Goal: Task Accomplishment & Management: Complete application form

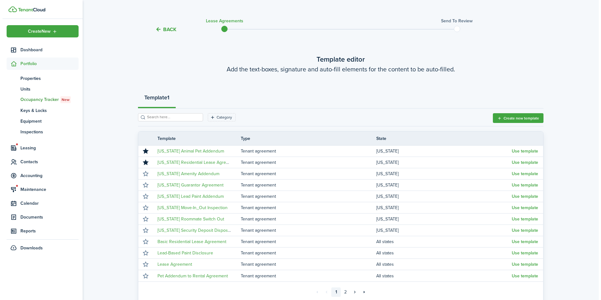
scroll to position [5, 0]
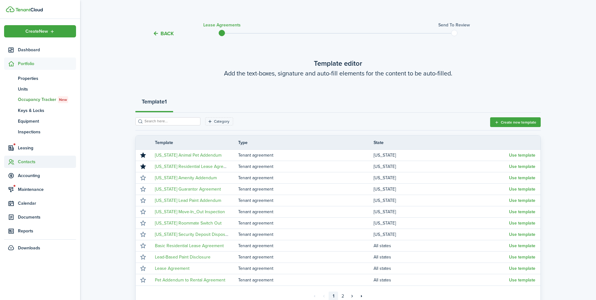
click at [21, 161] on span "Contacts" at bounding box center [47, 161] width 58 height 7
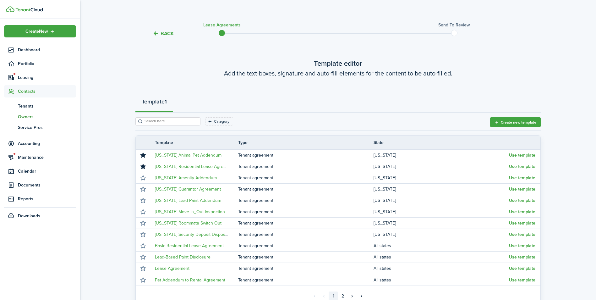
click at [27, 113] on span "Owners" at bounding box center [47, 116] width 58 height 7
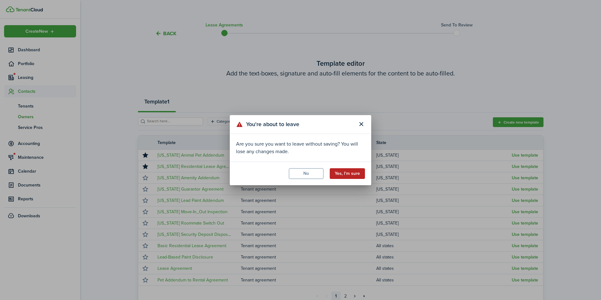
click at [335, 171] on button "Yes, I'm sure" at bounding box center [346, 173] width 35 height 11
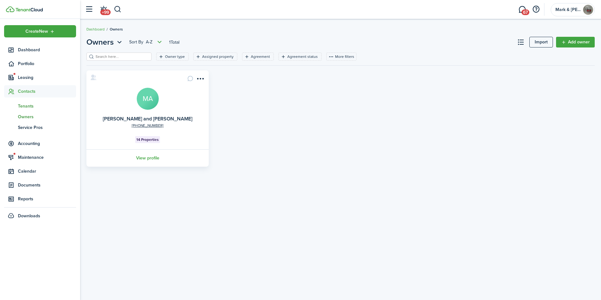
click at [24, 106] on span "Tenants" at bounding box center [47, 106] width 58 height 7
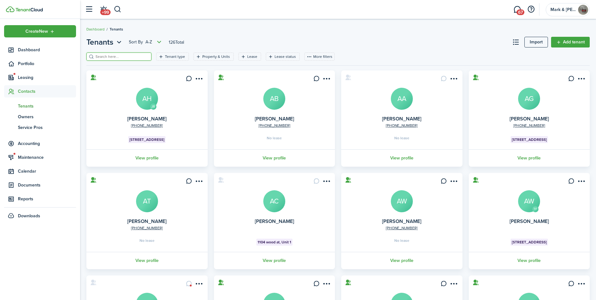
click at [117, 57] on input "search" at bounding box center [121, 57] width 55 height 6
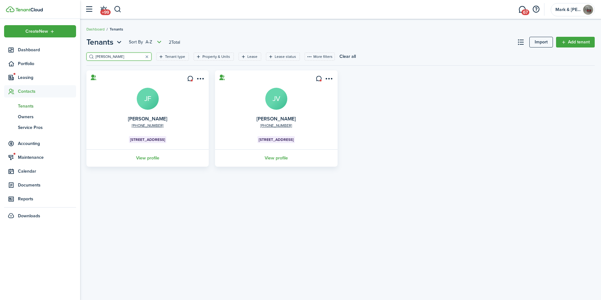
type input "[PERSON_NAME]"
click at [143, 97] on avatar-text "JF" at bounding box center [148, 99] width 22 height 22
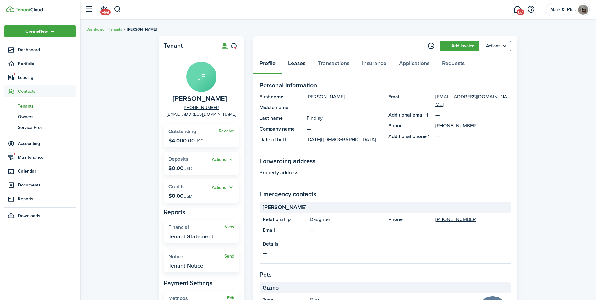
click at [308, 61] on link "Leases" at bounding box center [297, 64] width 30 height 19
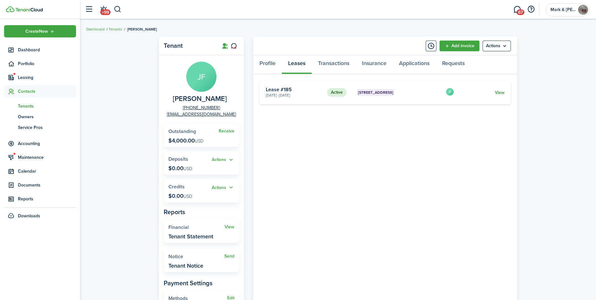
click at [500, 91] on link "View" at bounding box center [500, 92] width 10 height 7
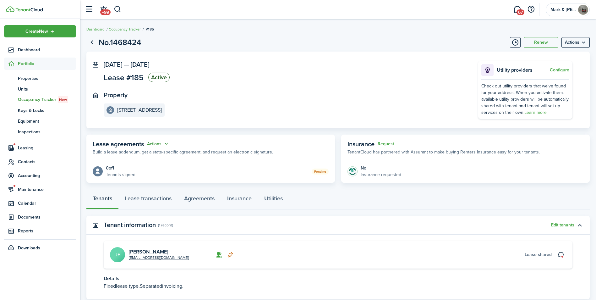
click at [162, 143] on button "Actions" at bounding box center [158, 143] width 23 height 7
click at [134, 158] on link "Edit" at bounding box center [142, 155] width 55 height 11
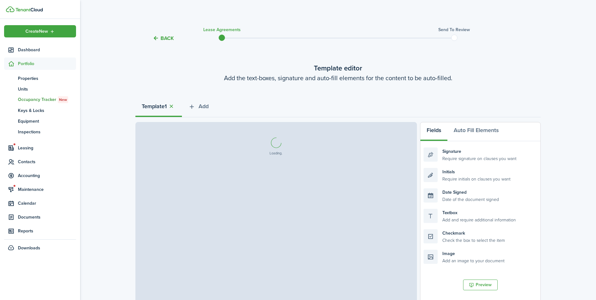
select select "fit"
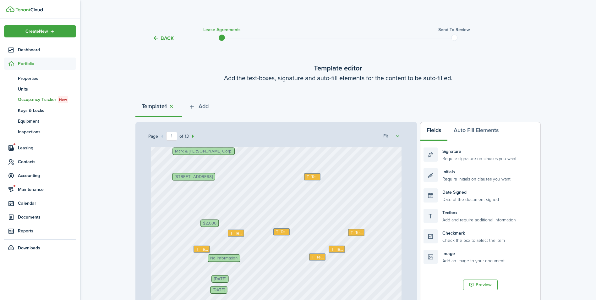
scroll to position [157, 0]
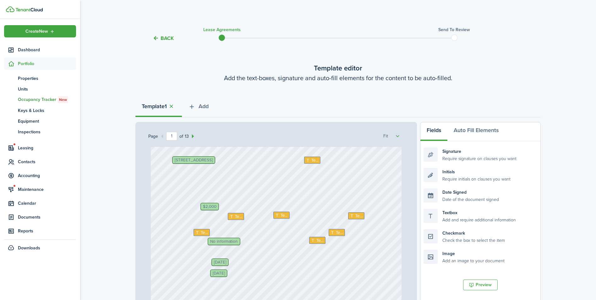
click at [205, 207] on span "$2,000" at bounding box center [210, 206] width 14 height 4
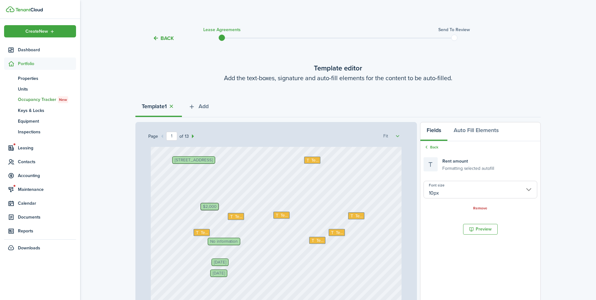
click at [164, 36] on button "Back" at bounding box center [163, 38] width 21 height 7
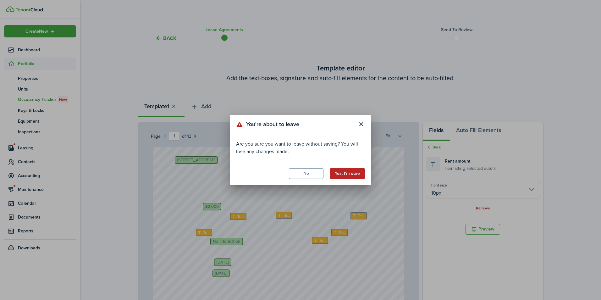
click at [336, 172] on button "Yes, I'm sure" at bounding box center [346, 173] width 35 height 11
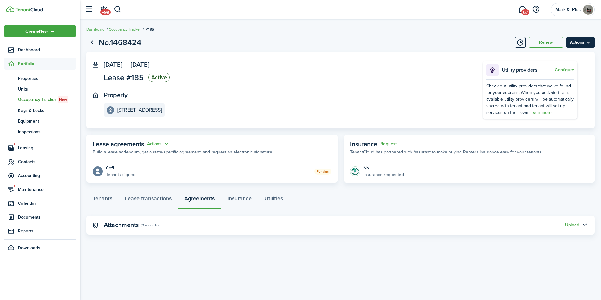
click at [578, 43] on menu-btn "Actions" at bounding box center [580, 42] width 28 height 11
click at [553, 79] on link "End Lease" at bounding box center [566, 78] width 55 height 11
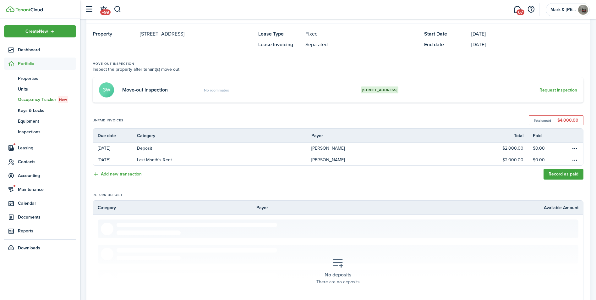
scroll to position [131, 0]
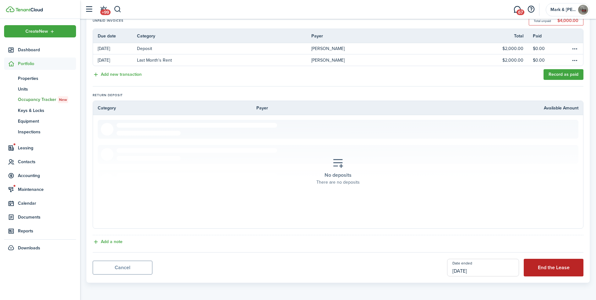
click at [578, 271] on button "End the Lease" at bounding box center [554, 268] width 60 height 18
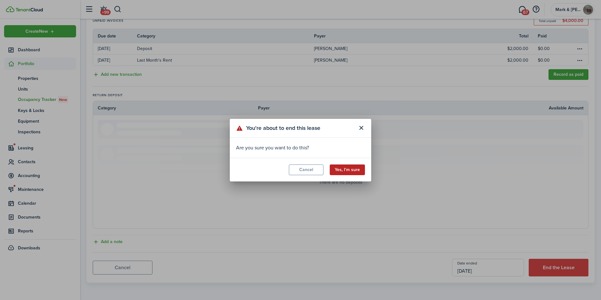
click at [350, 170] on button "Yes, I'm sure" at bounding box center [346, 169] width 35 height 11
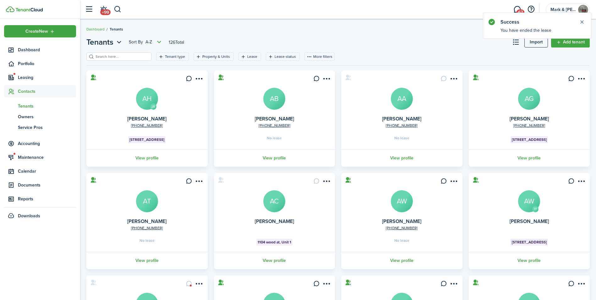
click at [113, 58] on input "search" at bounding box center [121, 57] width 55 height 6
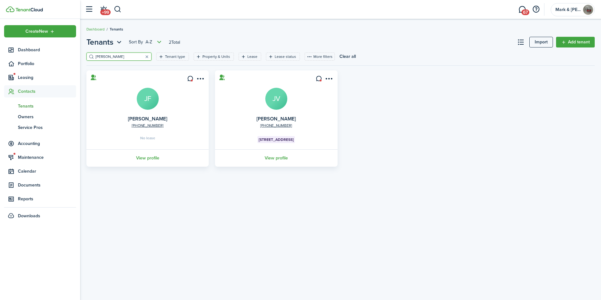
type input "[PERSON_NAME]"
click at [138, 112] on card "[PHONE_NUMBER] [PERSON_NAME] JF No lease View profile" at bounding box center [147, 118] width 122 height 96
click at [155, 107] on link "JF" at bounding box center [148, 99] width 22 height 22
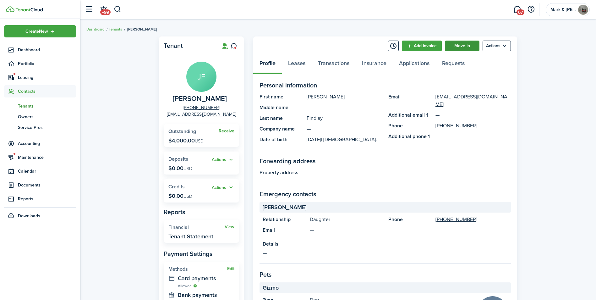
click at [460, 43] on link "Move in" at bounding box center [462, 46] width 35 height 11
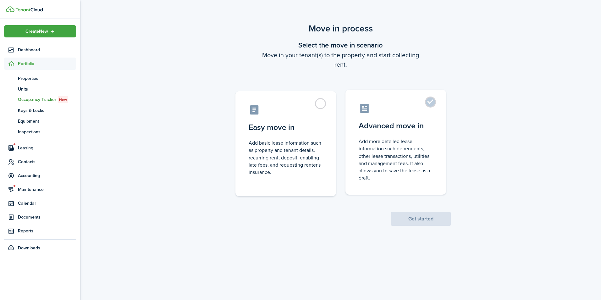
click at [423, 105] on control-radio-card-icon at bounding box center [395, 108] width 74 height 11
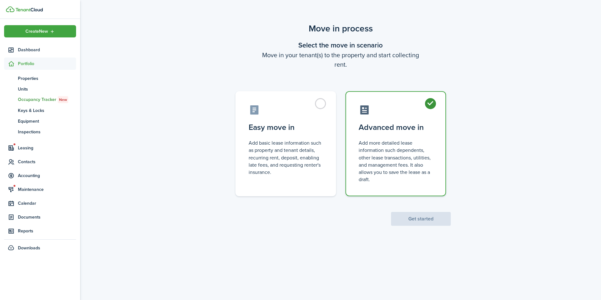
radio input "true"
click at [428, 222] on button "Get started" at bounding box center [421, 219] width 60 height 14
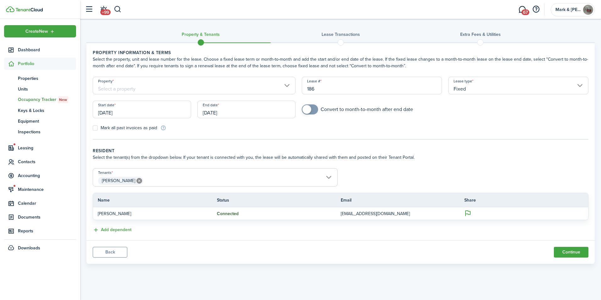
click at [162, 90] on input "Property" at bounding box center [194, 86] width 203 height 18
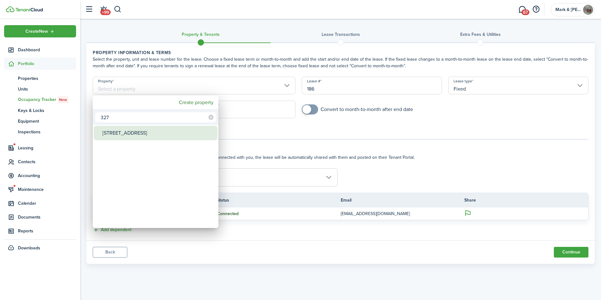
type input "327"
click at [191, 127] on div "[STREET_ADDRESS]" at bounding box center [157, 133] width 111 height 14
type input "[STREET_ADDRESS]"
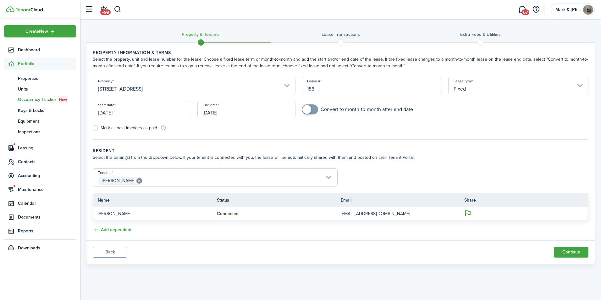
click at [143, 112] on input "[DATE]" at bounding box center [142, 110] width 98 height 18
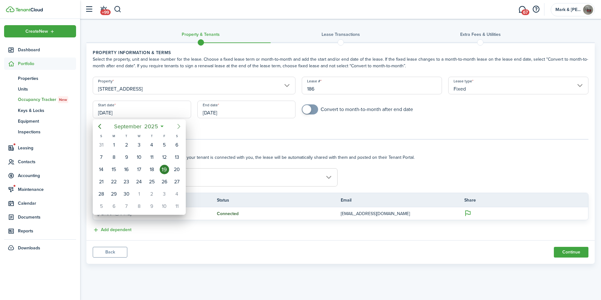
click at [176, 125] on icon "Next page" at bounding box center [179, 126] width 8 height 8
click at [137, 144] on div "1" at bounding box center [138, 144] width 9 height 9
type input "[DATE]"
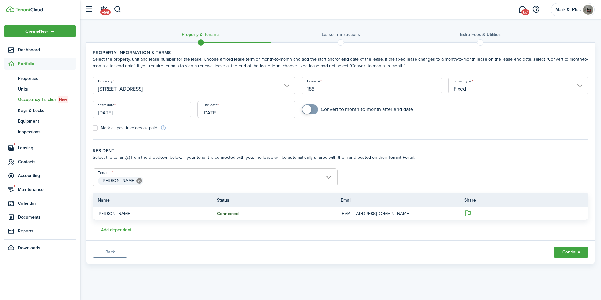
click at [232, 110] on input "[DATE]" at bounding box center [246, 110] width 98 height 18
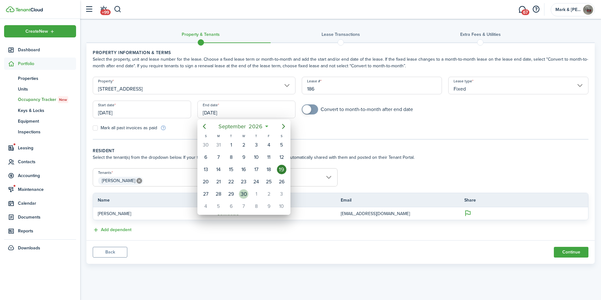
click at [244, 194] on div "30" at bounding box center [243, 193] width 9 height 9
type input "[DATE]"
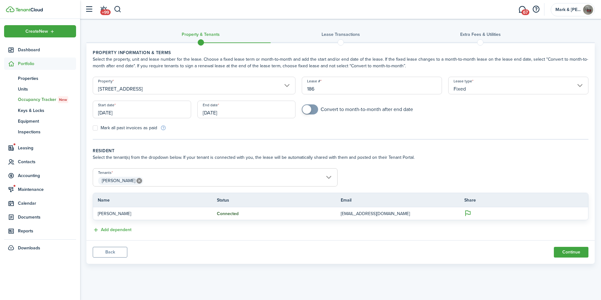
click at [313, 115] on div "Convert to month-to-month after end date" at bounding box center [444, 112] width 293 height 16
checkbox input "true"
click at [313, 113] on span at bounding box center [310, 109] width 6 height 10
click at [121, 230] on button "Add dependent" at bounding box center [112, 229] width 39 height 7
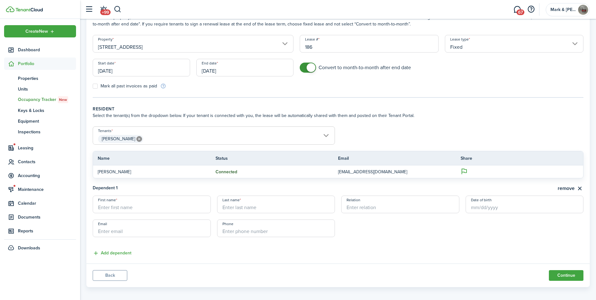
scroll to position [46, 0]
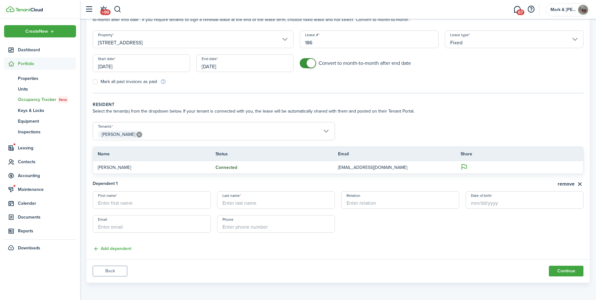
click at [212, 248] on div "Dependent 1 remove First name Last name Relation Date of birth Email Phone Add …" at bounding box center [338, 213] width 497 height 79
click at [569, 272] on button "Continue" at bounding box center [566, 270] width 35 height 11
click at [581, 183] on button "remove" at bounding box center [571, 184] width 26 height 8
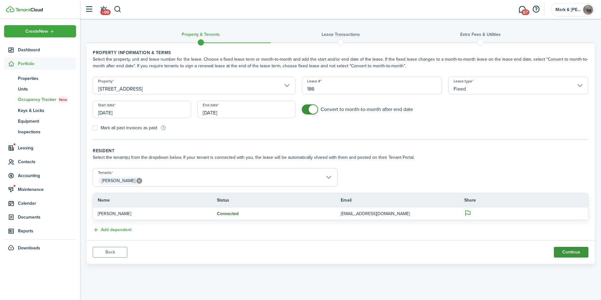
click at [569, 253] on button "Continue" at bounding box center [570, 252] width 35 height 11
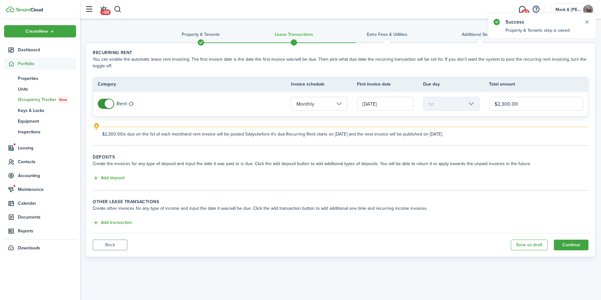
click at [539, 103] on input "$2,300.00" at bounding box center [536, 104] width 94 height 14
type input "$2,100.00"
click at [308, 162] on wizard-step-header-description "Create the invoices for any type of deposit and input the date it was paid or i…" at bounding box center [340, 163] width 495 height 7
click at [122, 176] on button "Add deposit" at bounding box center [109, 177] width 32 height 7
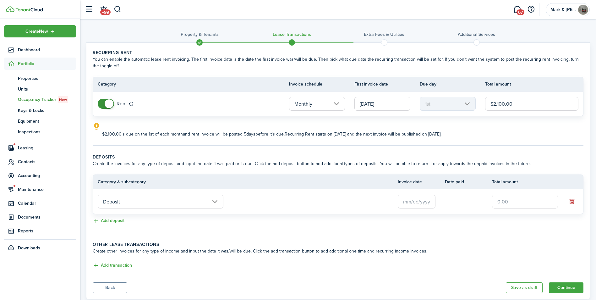
drag, startPoint x: 122, startPoint y: 198, endPoint x: 121, endPoint y: 204, distance: 6.4
click at [121, 205] on input "Deposit" at bounding box center [161, 201] width 126 height 14
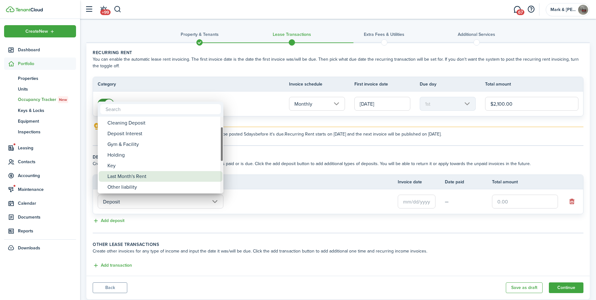
click at [131, 175] on div "Last Month's Rent" at bounding box center [162, 176] width 111 height 11
type input "Deposit / Last Month's Rent"
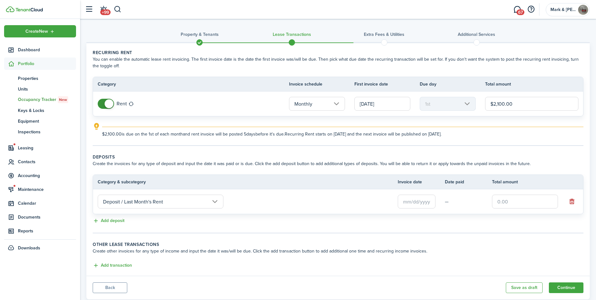
click at [418, 204] on input "text" at bounding box center [417, 201] width 38 height 14
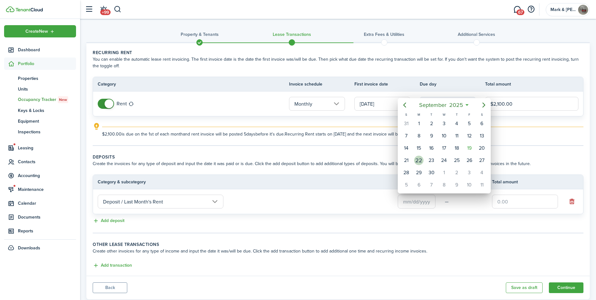
click at [420, 161] on div "22" at bounding box center [418, 159] width 9 height 9
type input "[DATE]"
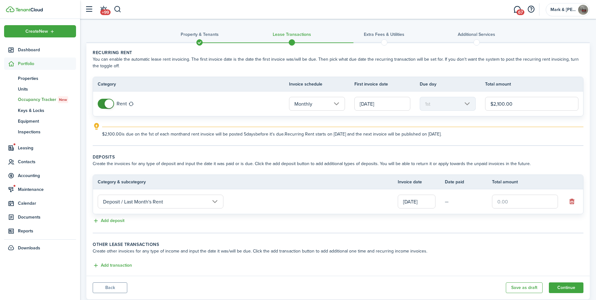
click at [517, 204] on input "text" at bounding box center [525, 201] width 66 height 14
type input "$2,100.00"
click at [102, 220] on button "Add deposit" at bounding box center [109, 220] width 32 height 7
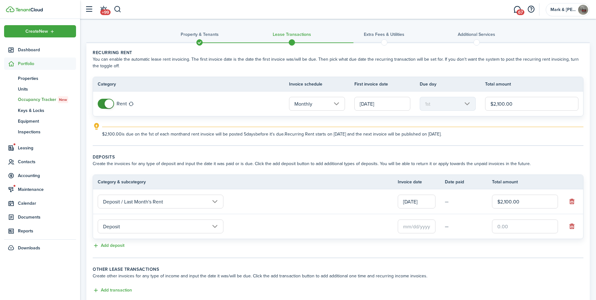
click at [510, 227] on input "text" at bounding box center [525, 226] width 66 height 14
click at [419, 228] on input "text" at bounding box center [417, 226] width 38 height 14
type input "$2,100.00"
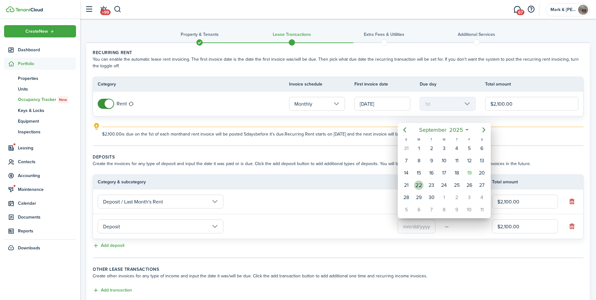
click at [414, 185] on div "22" at bounding box center [418, 184] width 9 height 9
type input "[DATE]"
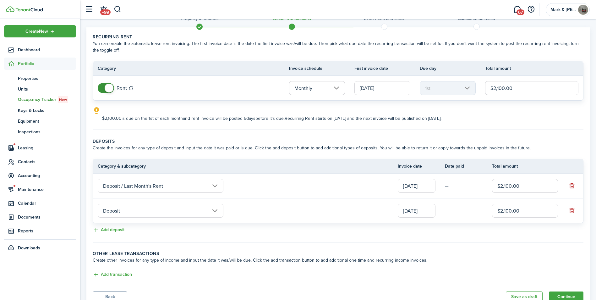
scroll to position [41, 0]
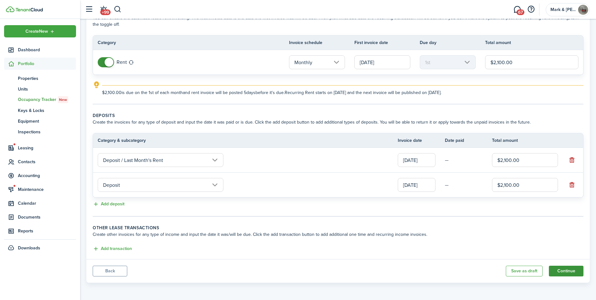
click at [569, 271] on button "Continue" at bounding box center [566, 270] width 35 height 11
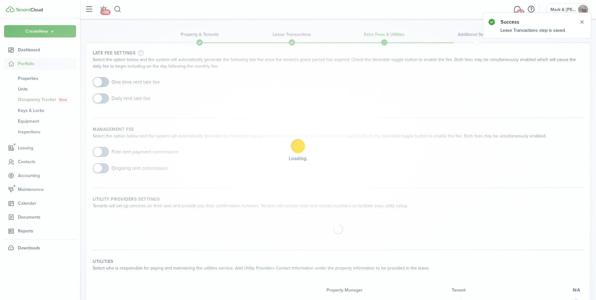
click at [100, 79] on div "Loading" at bounding box center [298, 150] width 596 height 300
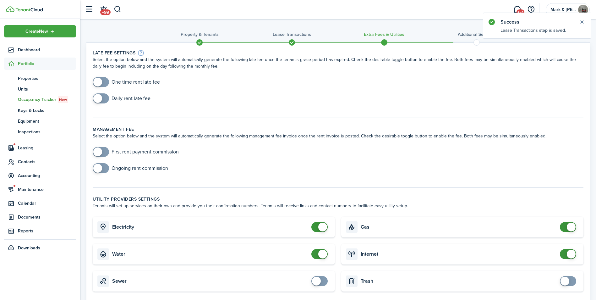
checkbox input "true"
click at [102, 80] on span at bounding box center [97, 82] width 9 height 9
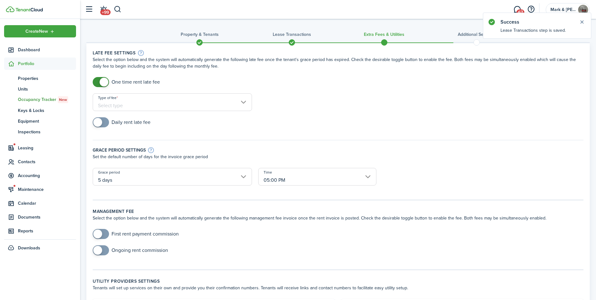
click at [111, 99] on input "Type of fee" at bounding box center [172, 102] width 159 height 18
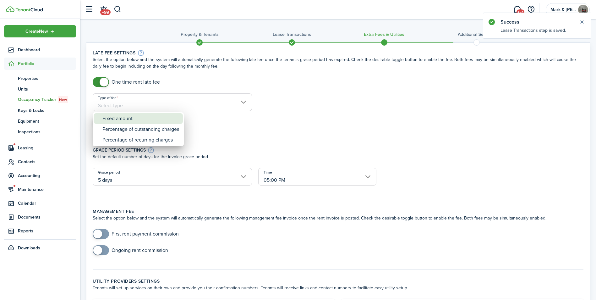
click at [127, 118] on div "Fixed amount" at bounding box center [140, 118] width 77 height 11
type input "Fixed amount"
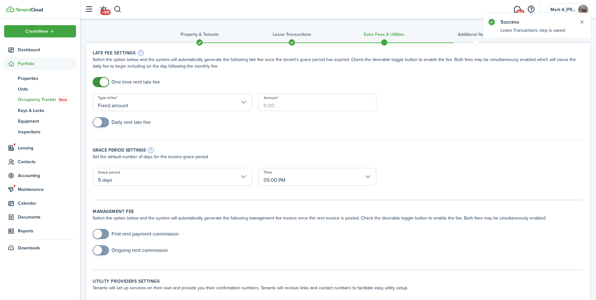
click at [292, 102] on input "Amount" at bounding box center [317, 102] width 118 height 18
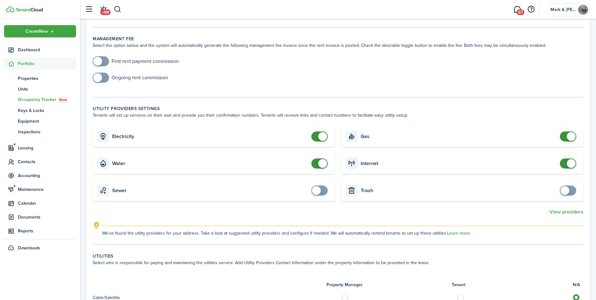
scroll to position [188, 0]
type input "$200.00"
checkbox input "true"
click at [317, 193] on span at bounding box center [316, 189] width 9 height 9
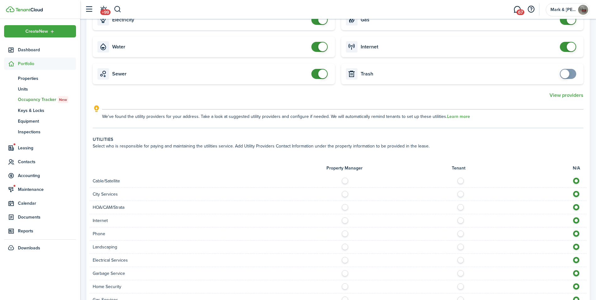
scroll to position [314, 0]
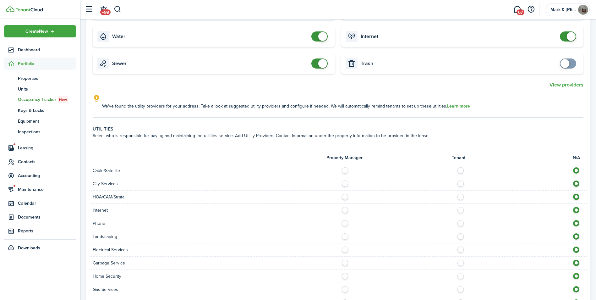
click at [460, 170] on label at bounding box center [462, 168] width 11 height 3
radio input "true"
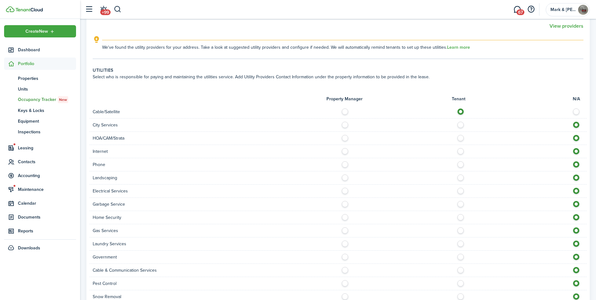
scroll to position [377, 0]
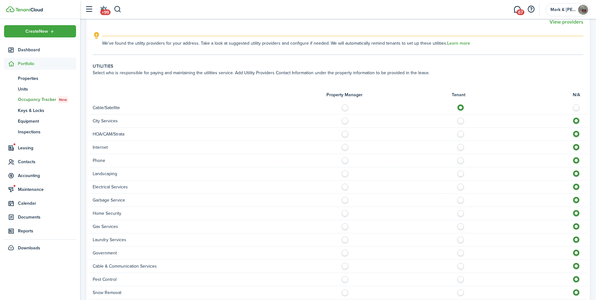
click at [461, 147] on label at bounding box center [462, 145] width 11 height 3
radio input "true"
click at [458, 164] on div at bounding box center [462, 160] width 248 height 7
click at [460, 160] on label at bounding box center [462, 158] width 11 height 3
radio input "true"
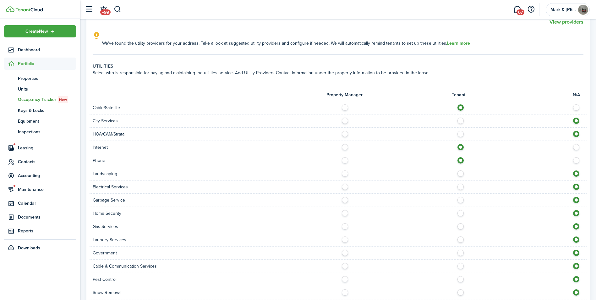
click at [461, 173] on label at bounding box center [462, 171] width 11 height 3
radio input "true"
click at [461, 187] on label at bounding box center [462, 184] width 11 height 3
radio input "true"
click at [462, 213] on label at bounding box center [462, 211] width 11 height 3
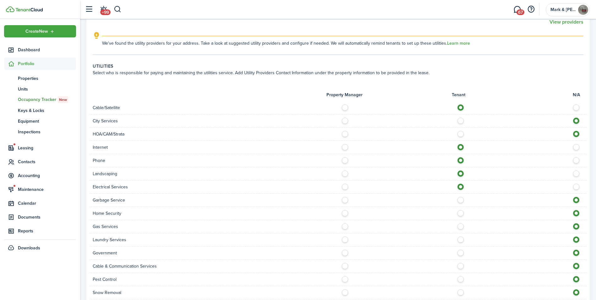
radio input "true"
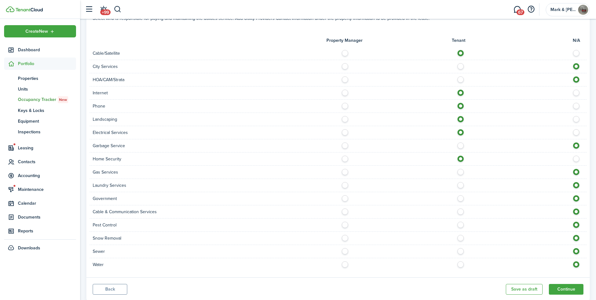
scroll to position [440, 0]
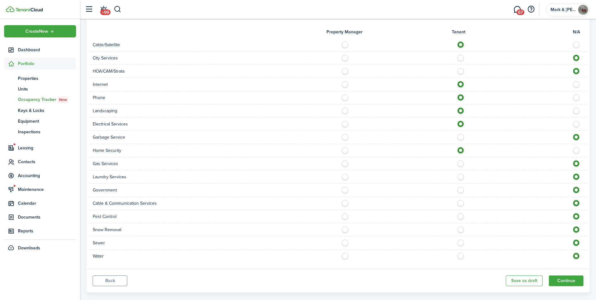
click at [460, 163] on label at bounding box center [462, 161] width 11 height 3
radio input "true"
click at [459, 183] on div "Laundry Services" at bounding box center [338, 176] width 497 height 13
click at [459, 177] on label at bounding box center [462, 174] width 11 height 3
radio input "true"
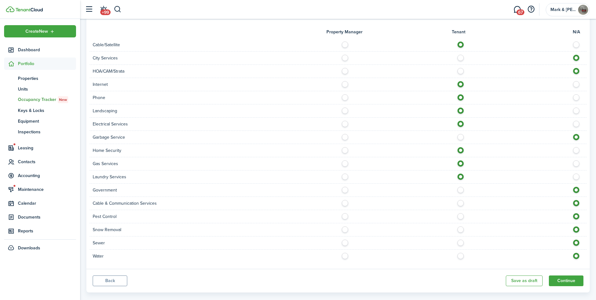
click at [460, 190] on label at bounding box center [462, 188] width 11 height 3
radio input "true"
click at [460, 203] on label at bounding box center [462, 201] width 11 height 3
radio input "true"
click at [461, 216] on label at bounding box center [462, 214] width 11 height 3
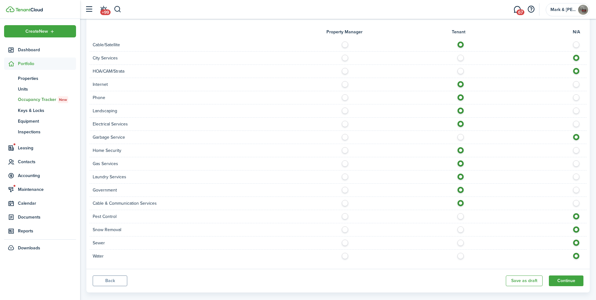
radio input "true"
click at [460, 229] on label at bounding box center [462, 227] width 11 height 3
radio input "true"
click at [461, 242] on label at bounding box center [462, 240] width 11 height 3
radio input "true"
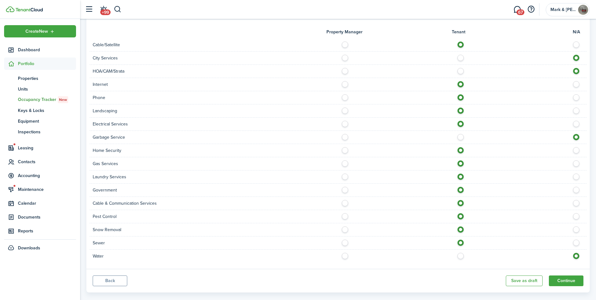
click at [460, 259] on div "Water" at bounding box center [338, 255] width 497 height 13
click at [463, 256] on label at bounding box center [462, 254] width 11 height 3
radio input "true"
click at [557, 282] on button "Continue" at bounding box center [566, 280] width 35 height 11
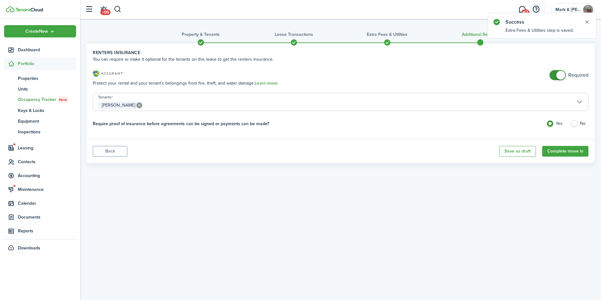
checkbox input "false"
click at [558, 72] on span at bounding box center [560, 75] width 9 height 9
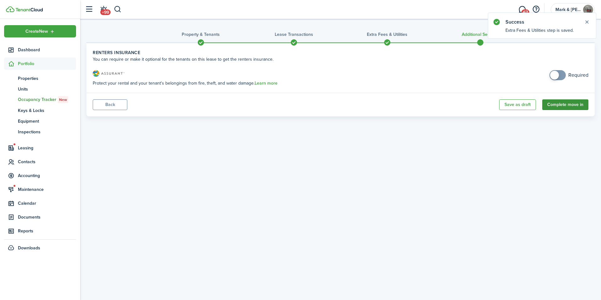
click at [557, 105] on button "Complete move in" at bounding box center [565, 104] width 46 height 11
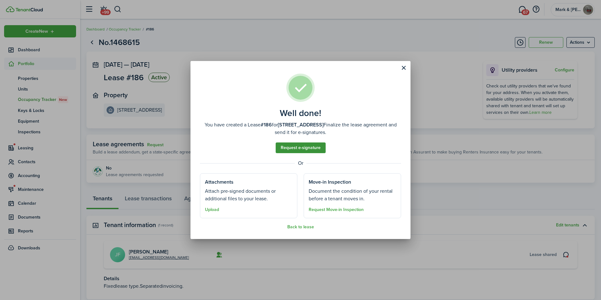
click at [298, 146] on link "Request e-signature" at bounding box center [300, 147] width 50 height 11
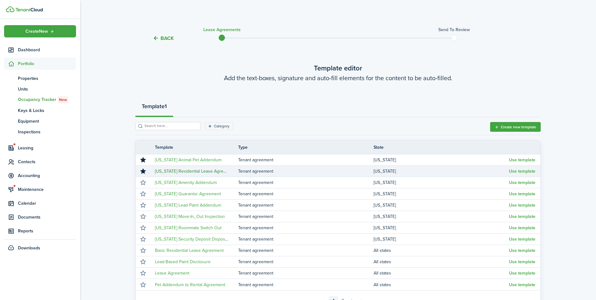
click at [164, 170] on link "[US_STATE] Residential Lease Agreement" at bounding box center [195, 171] width 81 height 7
